Goal: Task Accomplishment & Management: Use online tool/utility

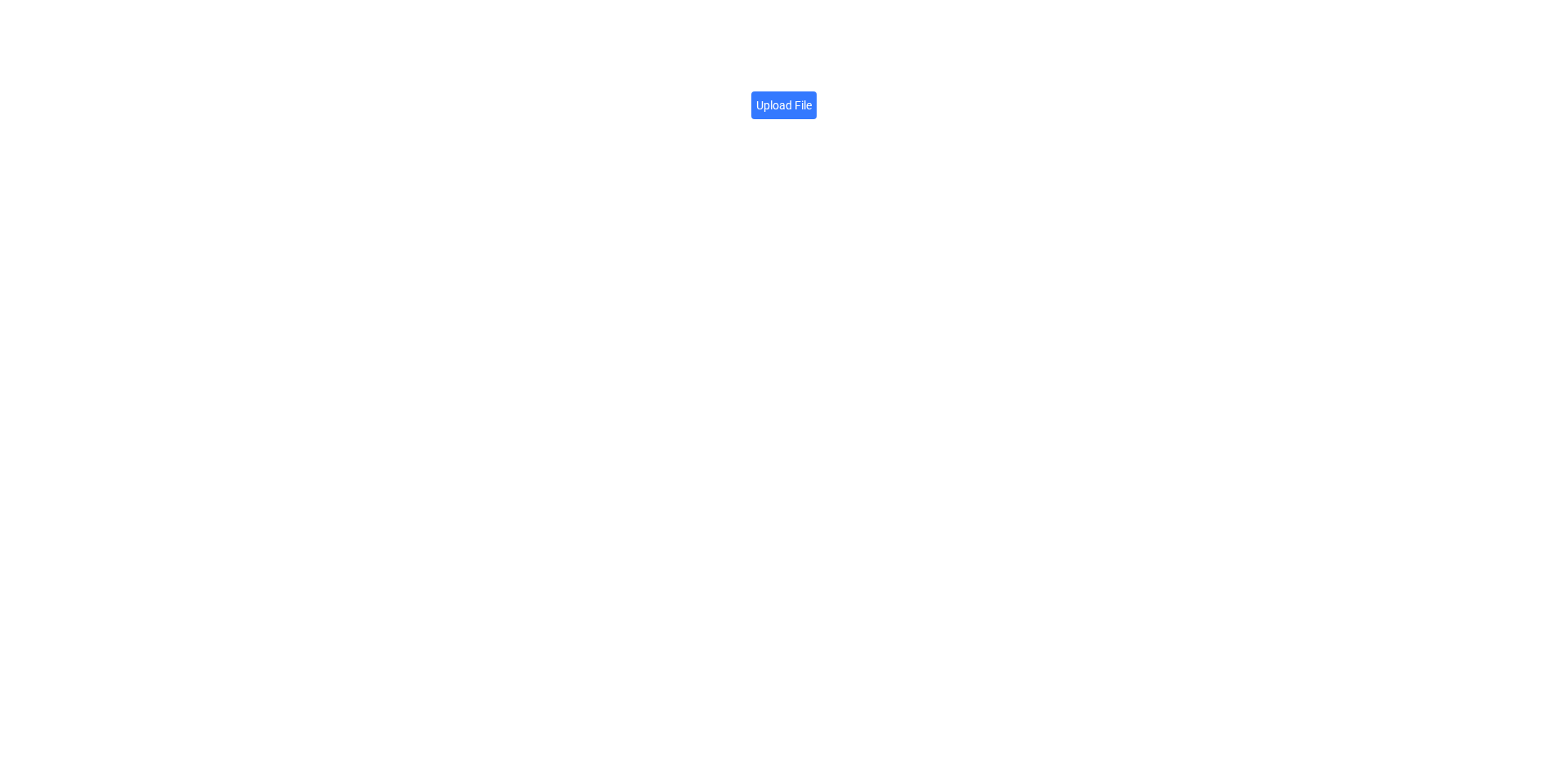
click at [701, 66] on div "Upload File" at bounding box center [784, 389] width 1568 height 778
click at [757, 103] on label "Upload File" at bounding box center [784, 105] width 66 height 28
click at [812, 97] on input "Upload File" at bounding box center [812, 97] width 0 height 0
click at [339, 113] on div "File URL Click here to copy → https://firebasestorage.googleapis.com/v0/b/app-s…" at bounding box center [784, 389] width 1568 height 778
click at [751, 110] on label "Upload File" at bounding box center [784, 105] width 66 height 28
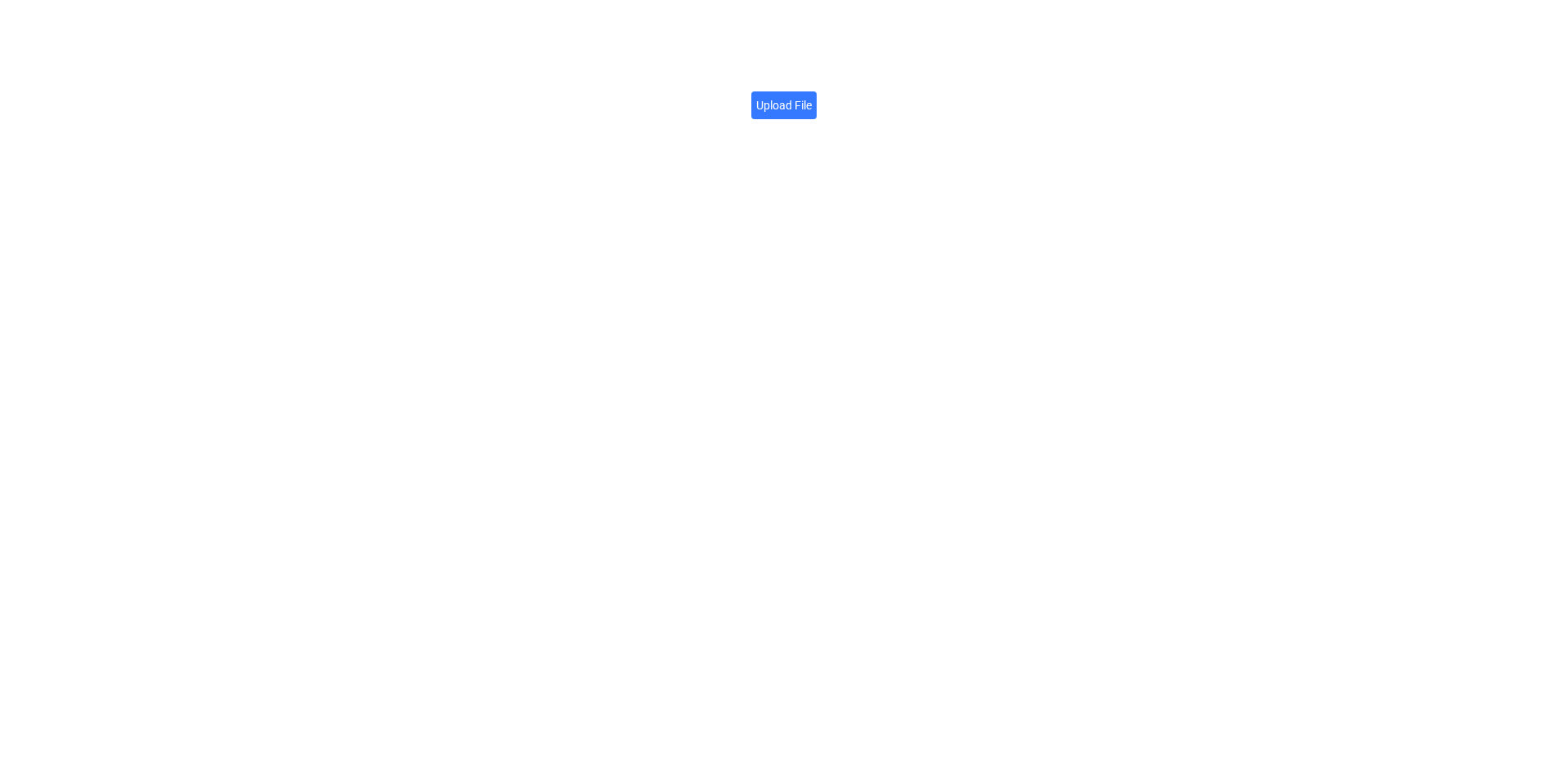
click at [812, 97] on input "Upload File" at bounding box center [812, 97] width 0 height 0
click at [563, 119] on div "File URL Click here to copy → [URL][DOMAIN_NAME][DOMAIN_NAME]" at bounding box center [784, 389] width 1568 height 778
click at [1199, 289] on div "File URL Click here to copy → [URL][DOMAIN_NAME][DOMAIN_NAME]" at bounding box center [784, 389] width 1568 height 778
drag, startPoint x: 1029, startPoint y: 310, endPoint x: 712, endPoint y: 236, distance: 325.5
click at [1029, 310] on div "File URL Click here to copy → [URL][DOMAIN_NAME][DOMAIN_NAME]" at bounding box center [784, 389] width 1568 height 778
